Goal: Download file/media

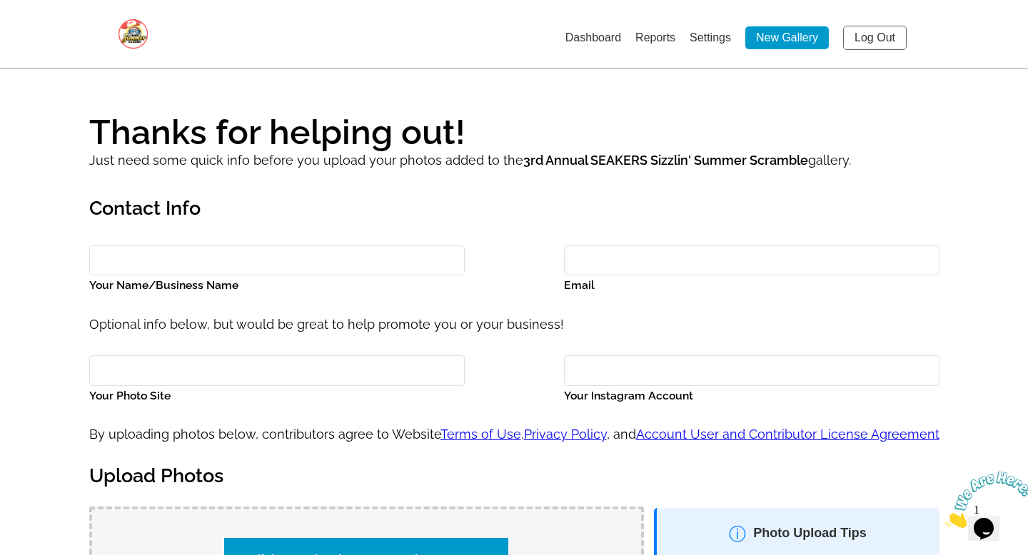
click at [598, 41] on link "Dashboard" at bounding box center [593, 37] width 56 height 12
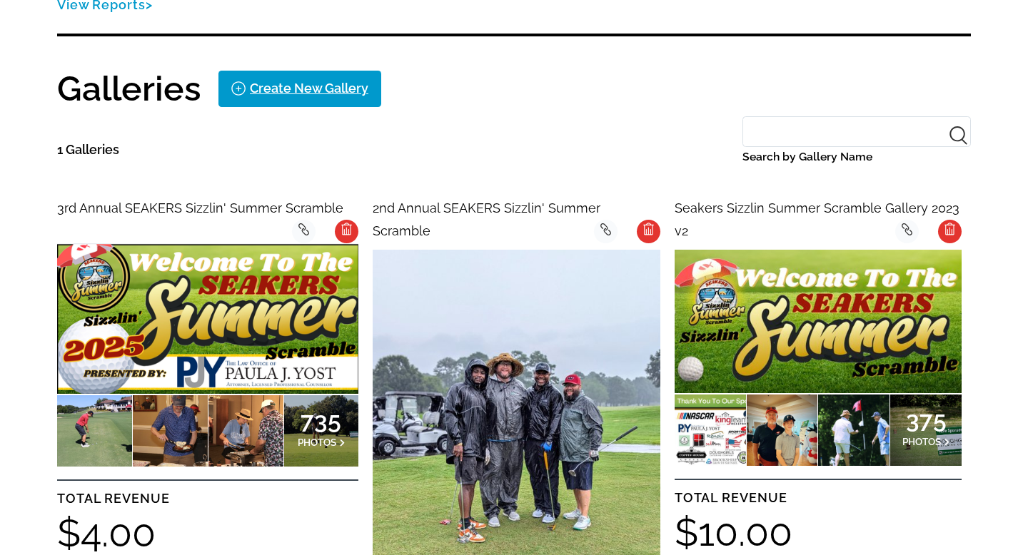
scroll to position [284, 0]
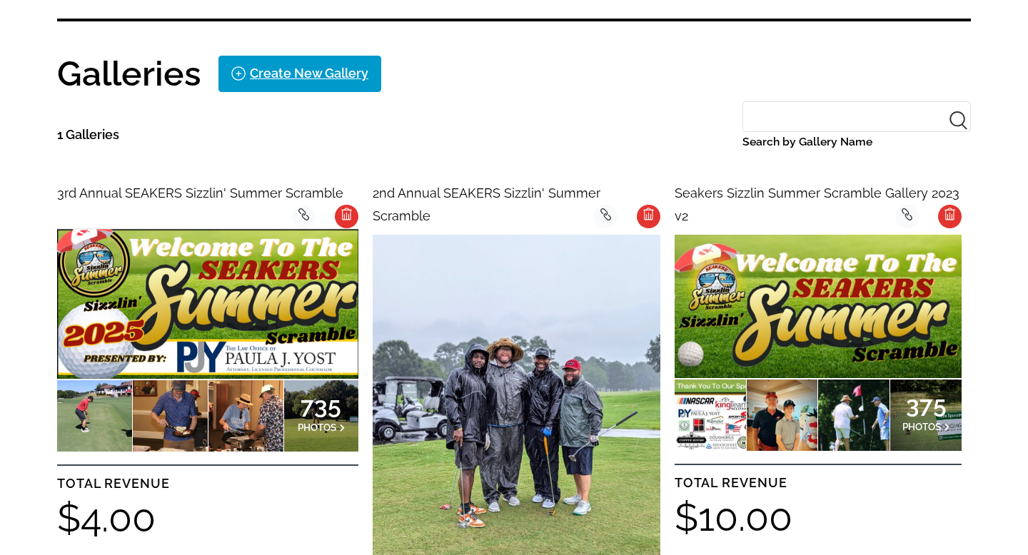
click at [246, 322] on img at bounding box center [207, 303] width 301 height 151
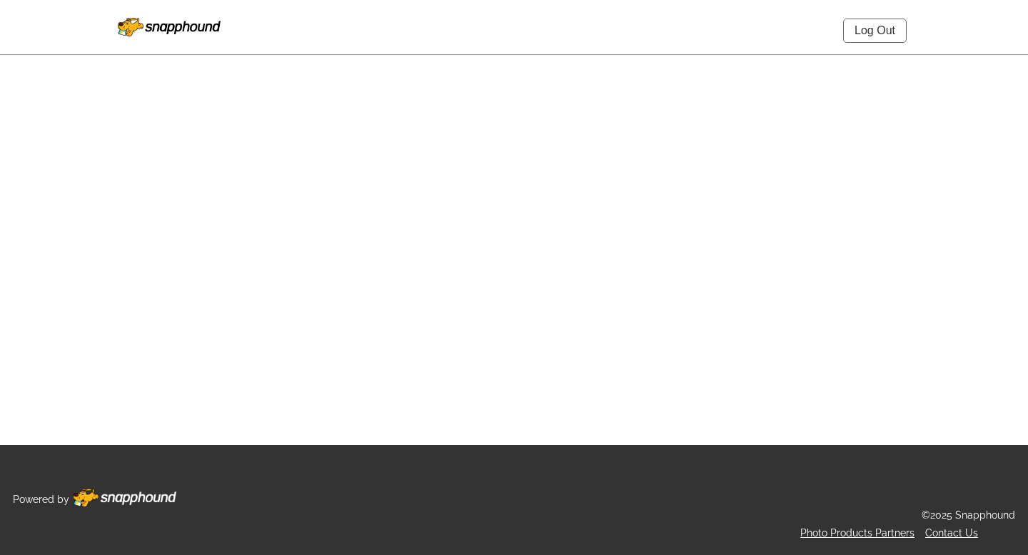
select select "onlyShowInGallery"
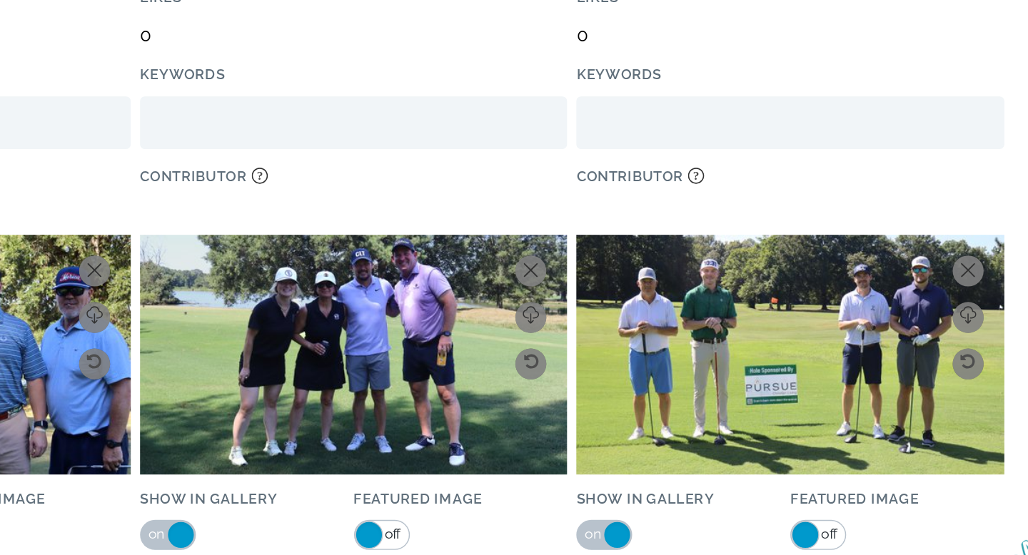
scroll to position [22302, 0]
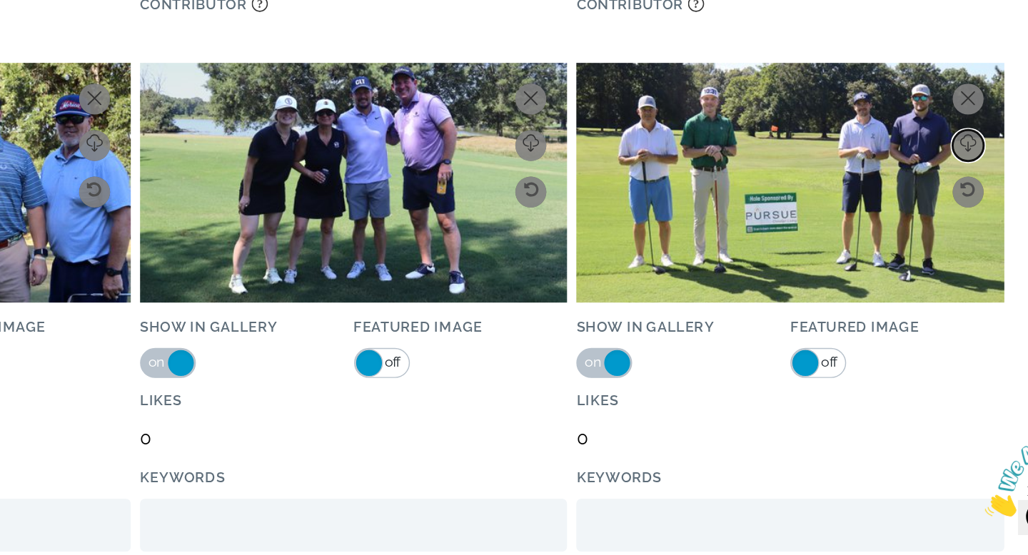
click at [938, 264] on icon at bounding box center [933, 268] width 11 height 9
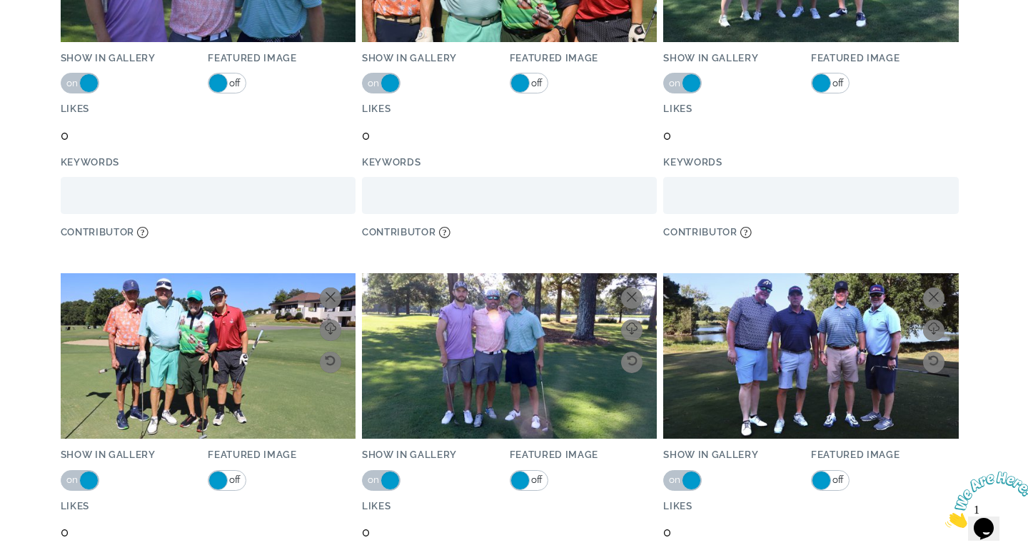
scroll to position [23568, 0]
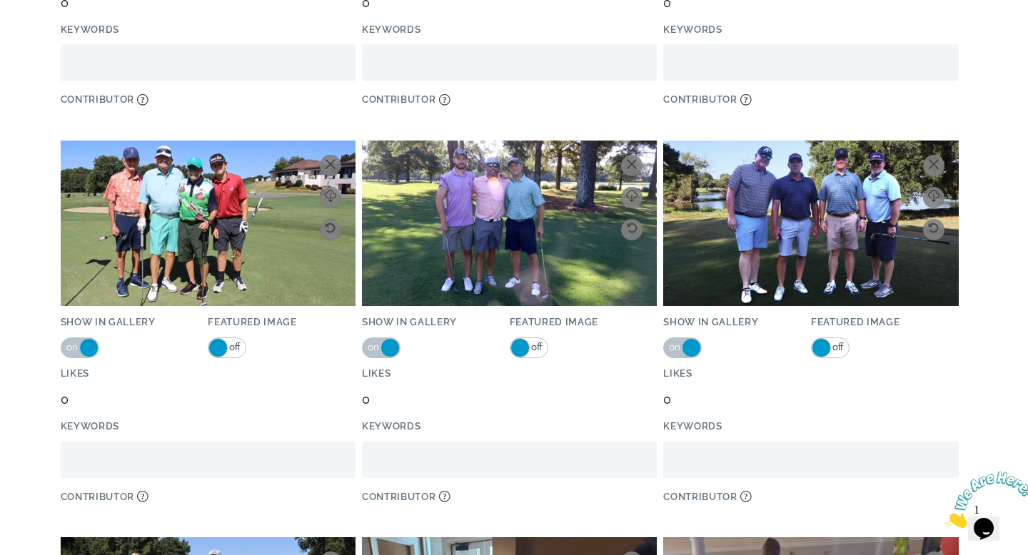
click at [955, 72] on div "Keywords" at bounding box center [810, 56] width 295 height 70
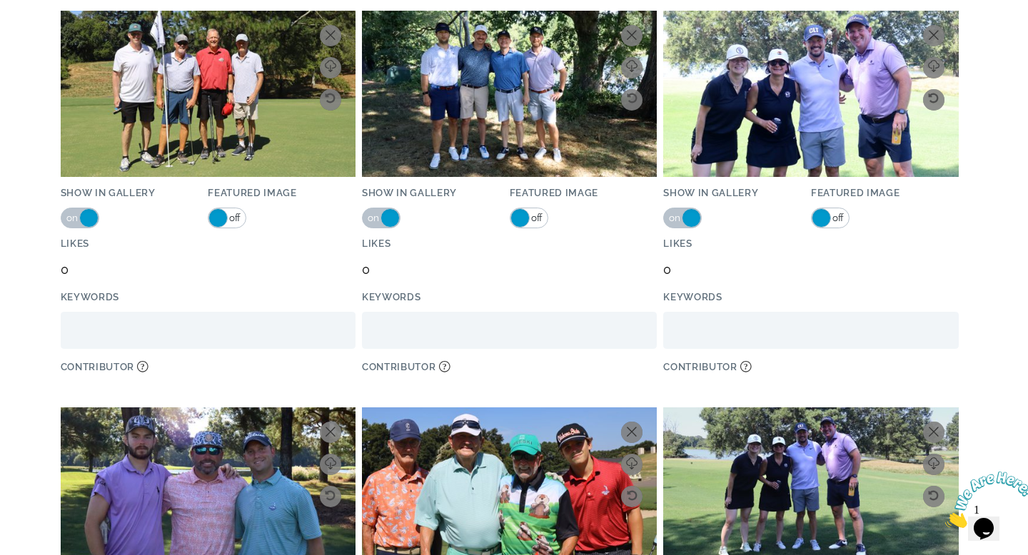
scroll to position [22867, 0]
